Goal: Navigation & Orientation: Find specific page/section

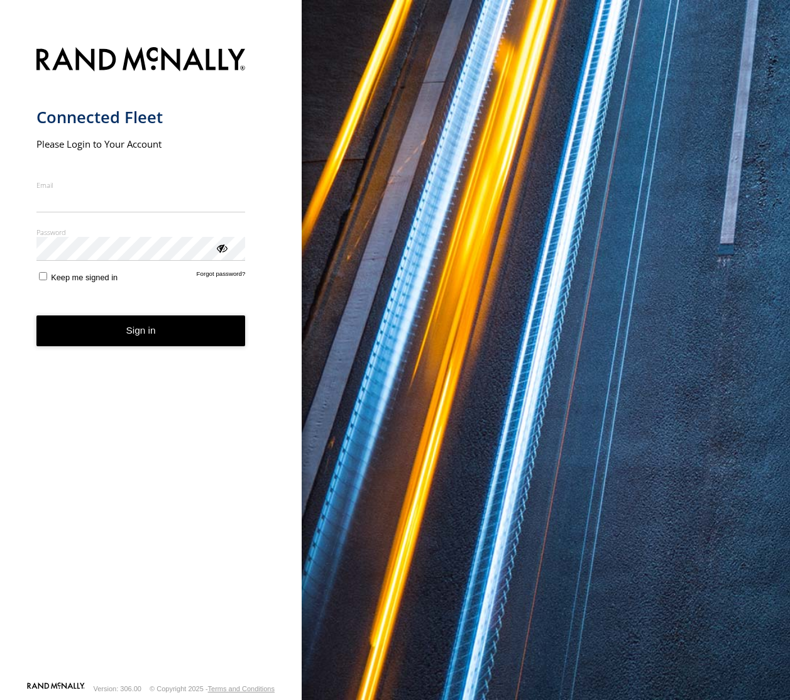
type input "**********"
click at [168, 344] on button "Sign in" at bounding box center [140, 331] width 209 height 31
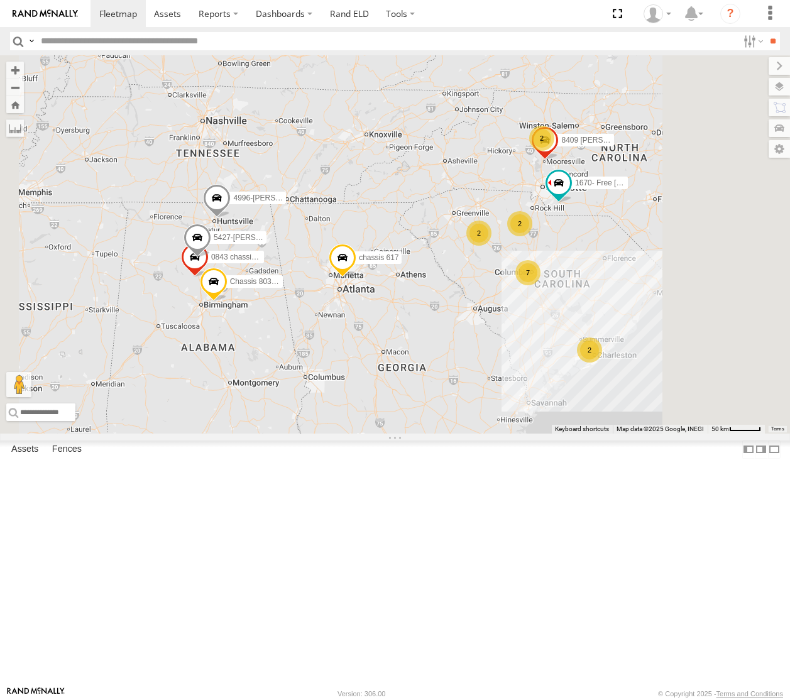
click at [0, 0] on div "5513- [PERSON_NAME] All Assets" at bounding box center [0, 0] width 0 height 0
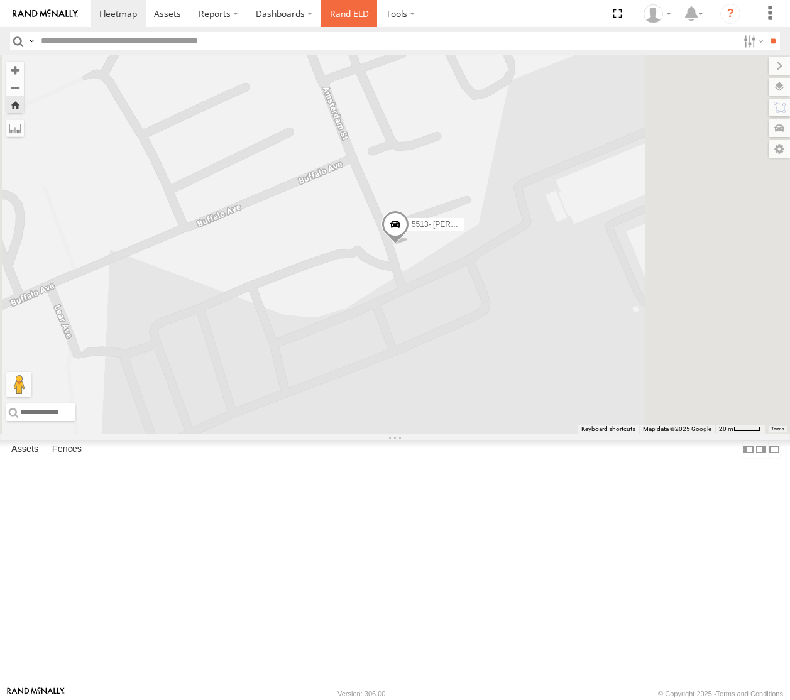
click at [359, 12] on link "Rand ELD" at bounding box center [349, 13] width 57 height 27
